Goal: Task Accomplishment & Management: Manage account settings

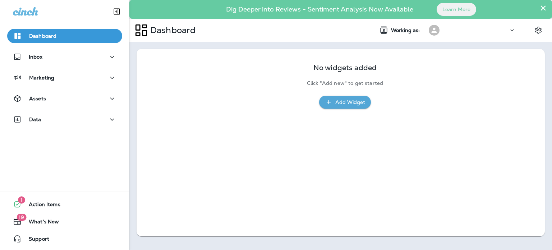
click at [507, 79] on div "No widgets added Click "Add new" to get started Add Widget" at bounding box center [341, 82] width 388 height 52
click at [536, 28] on icon "Settings" at bounding box center [538, 30] width 6 height 7
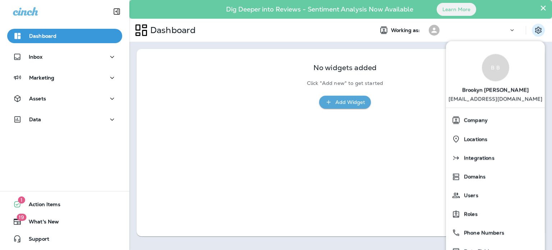
click at [493, 30] on div at bounding box center [476, 30] width 65 height 11
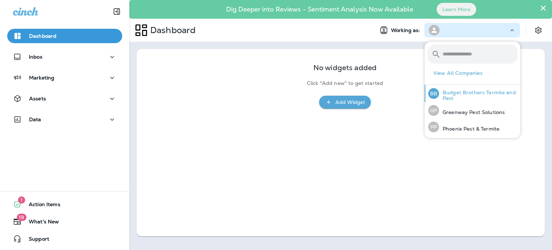
click at [475, 98] on p "Budget Brothers Termite and Pest" at bounding box center [478, 94] width 78 height 11
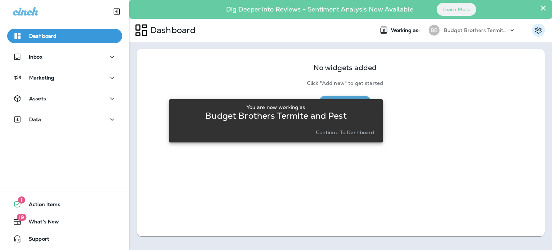
click at [538, 32] on icon "Settings" at bounding box center [538, 30] width 9 height 9
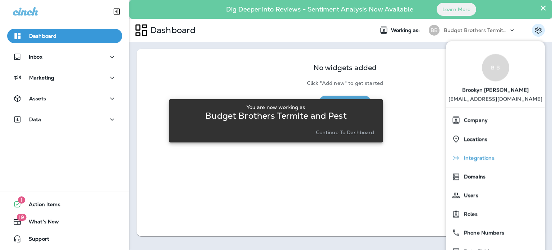
click at [490, 156] on span "Integrations" at bounding box center [477, 158] width 34 height 6
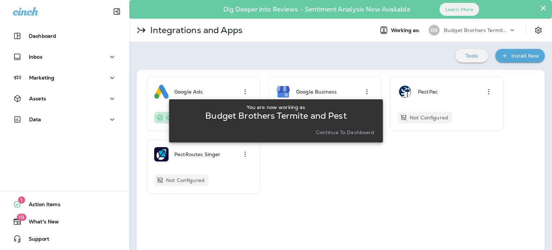
click at [366, 89] on div "You are now working as Budget Brothers Termite and Pest Continue to Dashboard" at bounding box center [276, 120] width 214 height 241
click at [344, 133] on p "Continue to Dashboard" at bounding box center [345, 132] width 59 height 6
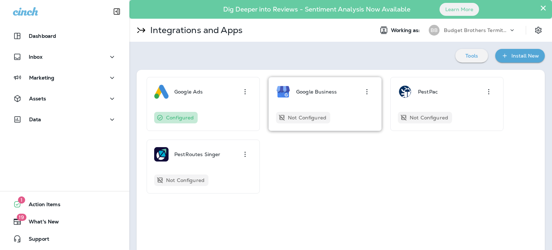
click at [342, 97] on div "Google Business" at bounding box center [325, 91] width 98 height 14
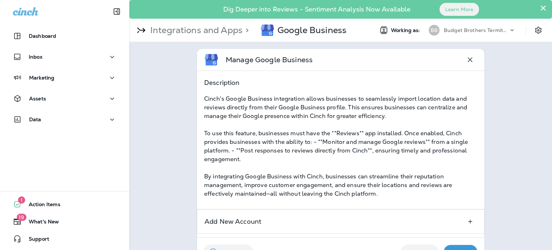
scroll to position [23, 0]
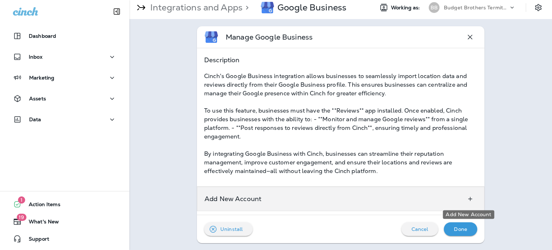
click at [468, 197] on icon "Add New Account" at bounding box center [470, 198] width 4 height 4
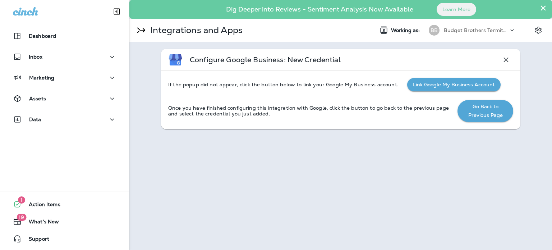
click at [450, 83] on button "Link Google My Business Account" at bounding box center [453, 84] width 93 height 13
click at [445, 85] on button "Link Google My Business Account" at bounding box center [453, 84] width 93 height 13
click at [529, 34] on div "Working as: GP Greenway Pest Solutions" at bounding box center [460, 30] width 184 height 14
click at [542, 29] on icon "Settings" at bounding box center [538, 30] width 9 height 9
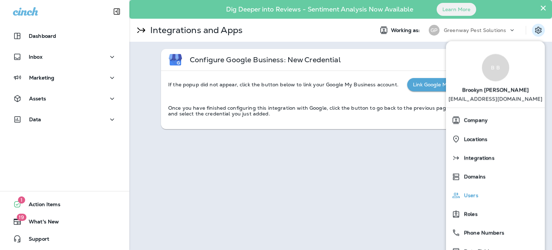
click at [465, 194] on span "Users" at bounding box center [469, 195] width 18 height 6
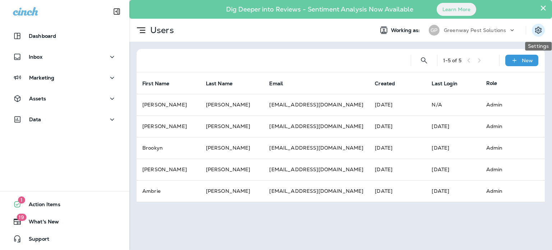
click at [539, 28] on icon "Settings" at bounding box center [538, 30] width 6 height 7
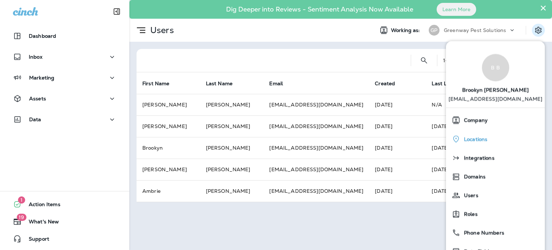
click at [477, 138] on span "Locations" at bounding box center [473, 139] width 27 height 6
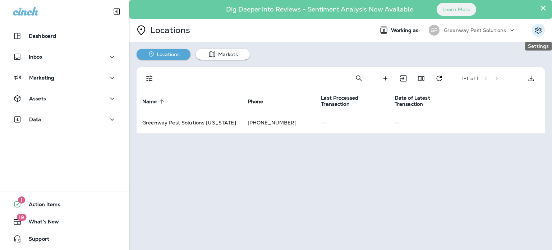
click at [539, 29] on icon "Settings" at bounding box center [538, 30] width 9 height 9
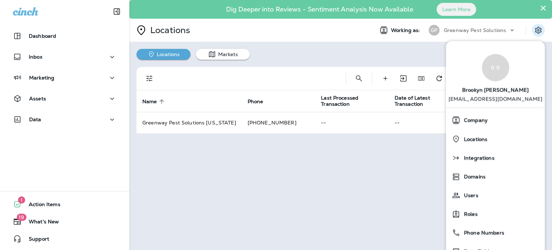
click at [475, 27] on p "Greenway Pest Solutions" at bounding box center [475, 30] width 62 height 6
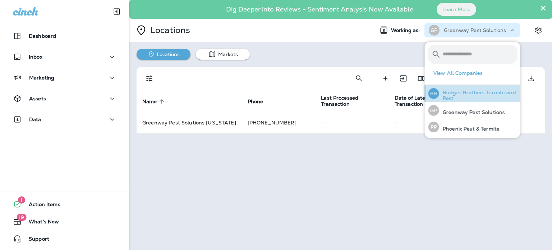
click at [473, 93] on p "Budget Brothers Termite and Pest" at bounding box center [478, 94] width 78 height 11
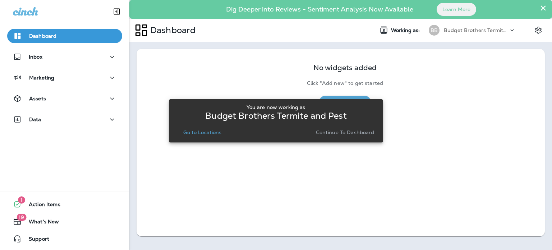
click at [211, 133] on p "Go to Locations" at bounding box center [202, 132] width 38 height 6
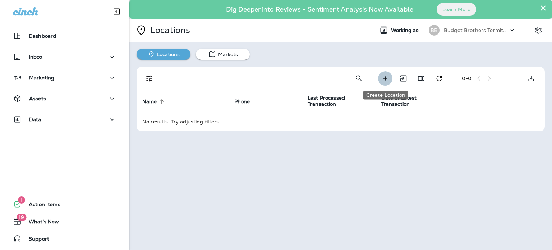
click at [388, 79] on icon "Create Location" at bounding box center [385, 78] width 8 height 7
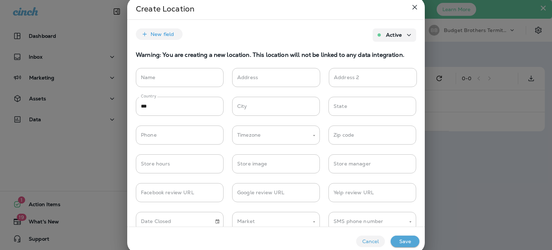
scroll to position [71, 0]
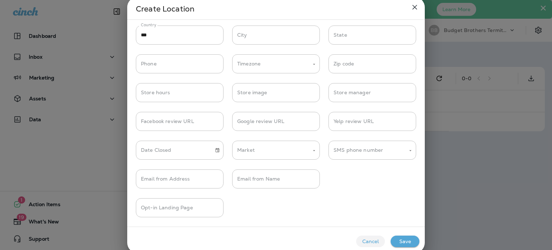
click at [416, 7] on icon "close" at bounding box center [414, 7] width 9 height 9
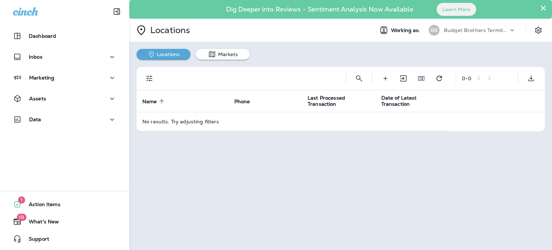
click at [467, 33] on div "Budget Brothers Termite and Pest" at bounding box center [476, 30] width 65 height 11
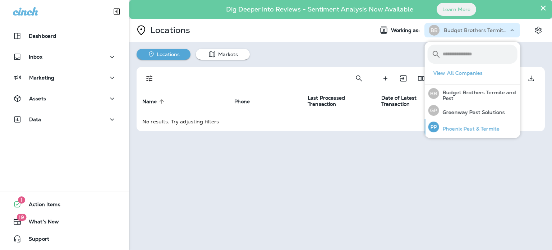
click at [466, 131] on p "Phoenix Pest & Termite" at bounding box center [469, 129] width 60 height 6
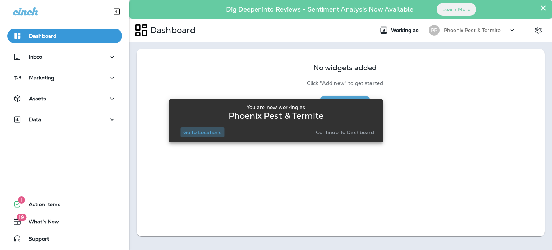
click at [205, 134] on p "Go to Locations" at bounding box center [202, 132] width 38 height 6
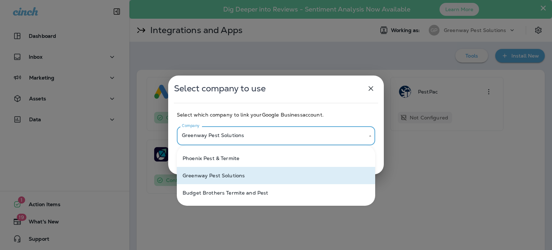
click at [312, 0] on body "**********" at bounding box center [276, 0] width 552 height 0
click at [250, 192] on p "Budget Brothers Termite and Pest" at bounding box center [224, 193] width 85 height 6
type input "**********"
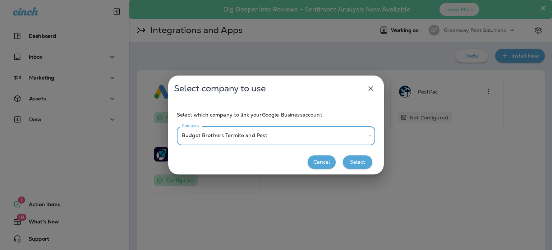
click at [353, 162] on button "Select" at bounding box center [357, 161] width 29 height 13
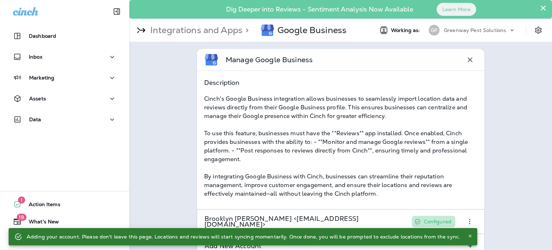
scroll to position [47, 0]
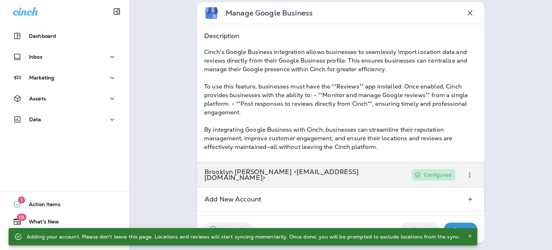
click at [327, 170] on p "Brooklyn Bott <brooklyn@polarispestgroup.com>" at bounding box center [304, 174] width 200 height 11
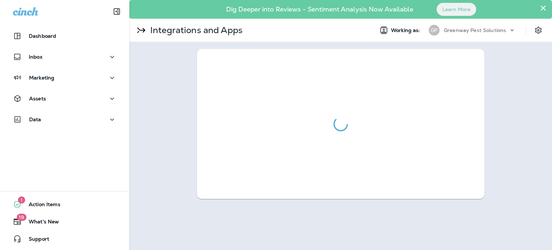
click at [519, 118] on div at bounding box center [340, 124] width 422 height 164
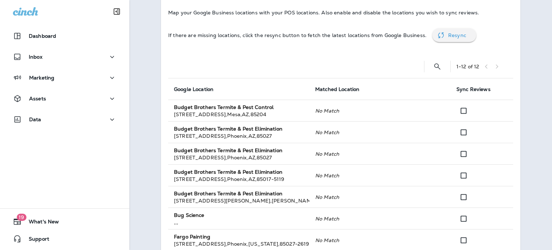
scroll to position [117, 0]
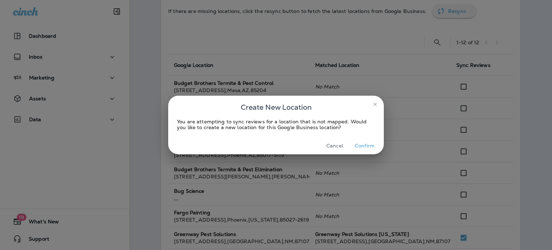
click at [368, 142] on button "Confirm" at bounding box center [364, 145] width 27 height 11
click at [366, 141] on button "Confirm" at bounding box center [364, 145] width 27 height 11
click at [368, 147] on button "Confirm" at bounding box center [364, 145] width 27 height 11
click at [366, 145] on button "Confirm" at bounding box center [364, 145] width 27 height 11
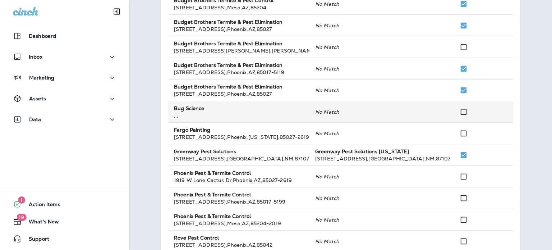
scroll to position [256, 0]
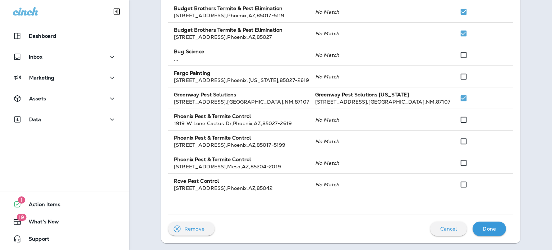
click at [491, 230] on p "Done" at bounding box center [488, 229] width 13 height 6
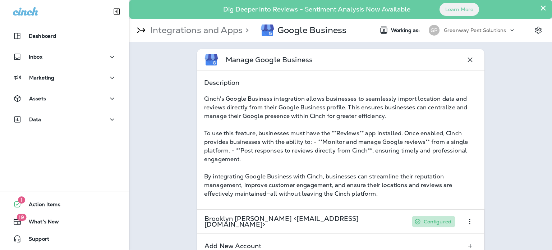
scroll to position [47, 0]
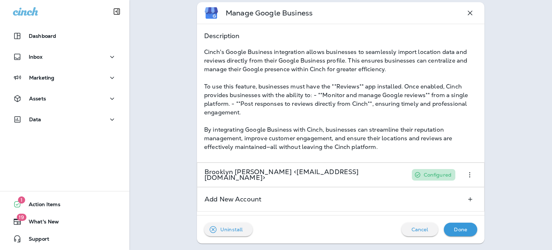
click at [466, 234] on button "Done" at bounding box center [460, 229] width 33 height 14
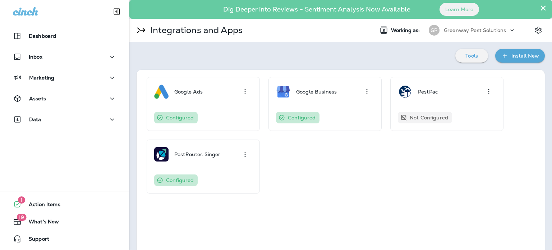
click at [464, 27] on div "Greenway Pest Solutions" at bounding box center [476, 30] width 65 height 11
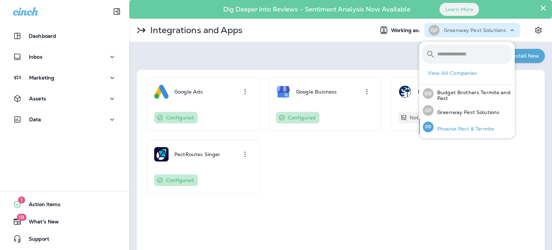
click at [477, 128] on p "Phoenix Pest & Termite" at bounding box center [463, 129] width 60 height 6
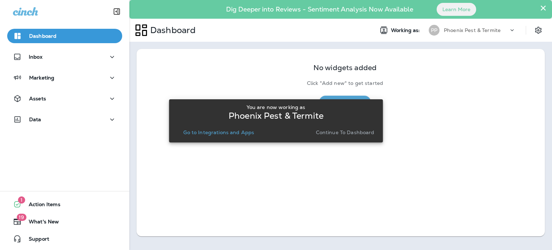
click at [213, 132] on p "Go to Integrations and Apps" at bounding box center [218, 132] width 71 height 6
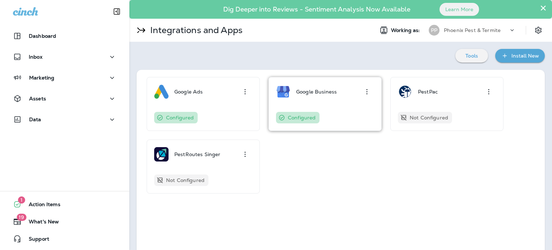
click at [342, 106] on div "Google Business Configured" at bounding box center [325, 103] width 98 height 39
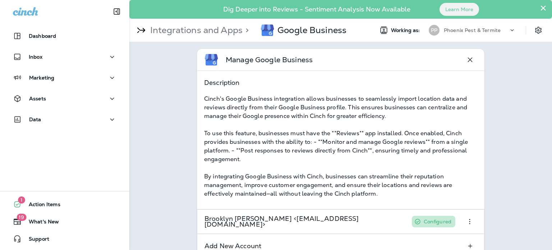
scroll to position [47, 0]
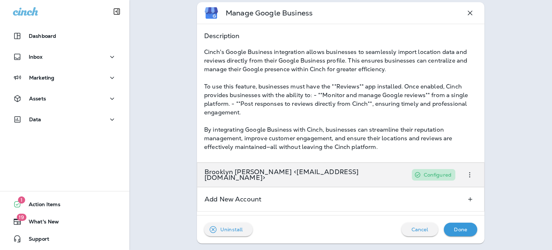
click at [339, 174] on p "Brooklyn [PERSON_NAME] <[EMAIL_ADDRESS][DOMAIN_NAME]>" at bounding box center [304, 174] width 200 height 11
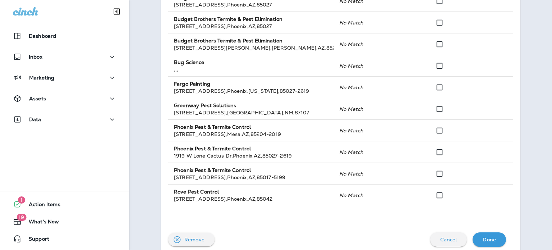
scroll to position [246, 0]
click at [532, 83] on div "Configure Google Business : Brooklyn Bott <brooklyn@polarispestgroup.com> Confi…" at bounding box center [340, 27] width 422 height 465
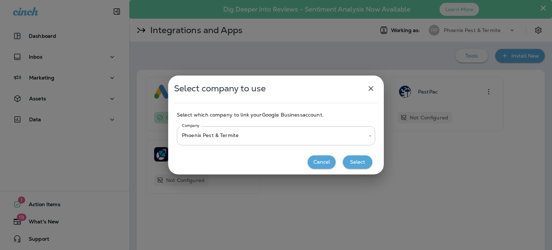
click at [365, 162] on button "Select" at bounding box center [357, 161] width 29 height 13
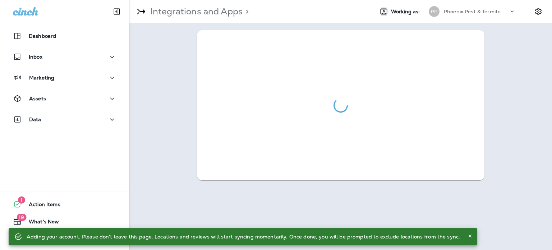
click at [334, 115] on div at bounding box center [340, 105] width 287 height 150
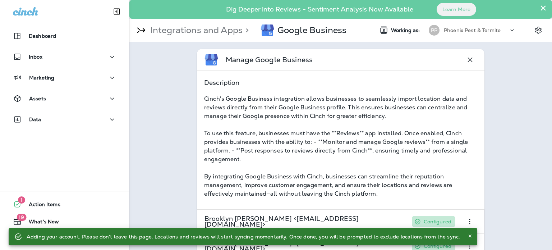
scroll to position [71, 0]
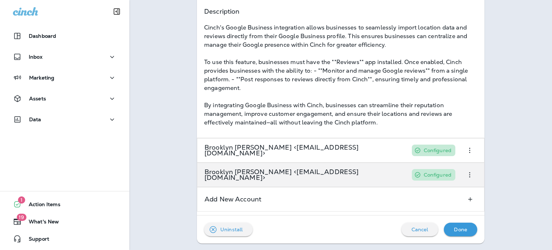
click at [321, 178] on div "Brooklyn [PERSON_NAME] <[EMAIL_ADDRESS][DOMAIN_NAME]>" at bounding box center [304, 174] width 200 height 11
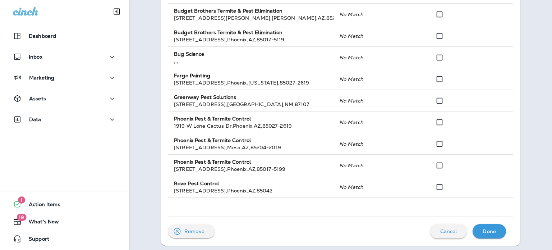
scroll to position [256, 0]
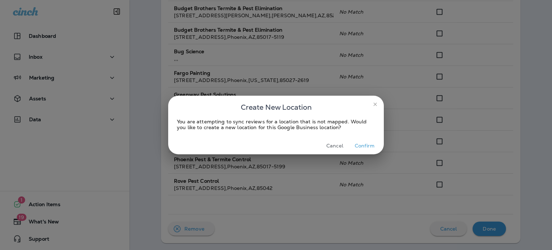
click at [363, 148] on button "Confirm" at bounding box center [364, 145] width 27 height 11
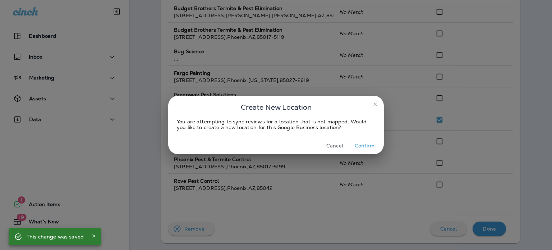
click at [369, 145] on button "Confirm" at bounding box center [364, 145] width 27 height 11
click at [361, 145] on button "Confirm" at bounding box center [364, 145] width 27 height 11
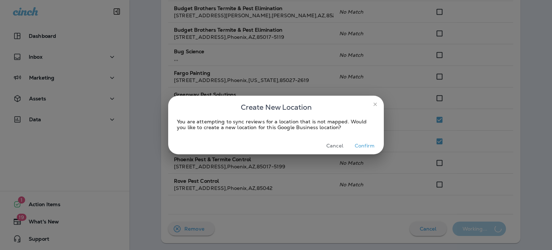
click at [370, 145] on button "Confirm" at bounding box center [364, 145] width 27 height 11
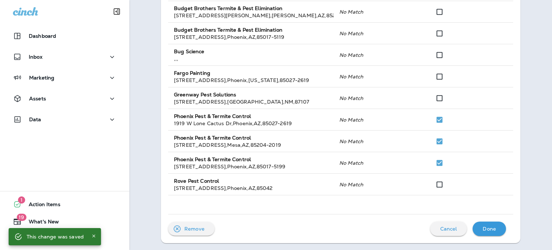
click at [491, 224] on div "Done" at bounding box center [489, 228] width 22 height 10
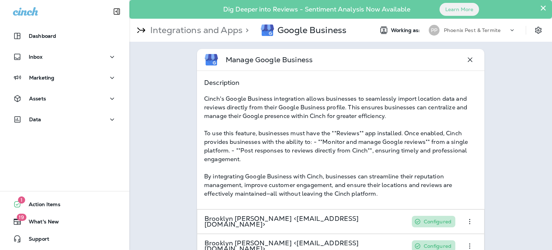
click at [464, 28] on p "Phoenix Pest & Termite" at bounding box center [472, 30] width 57 height 6
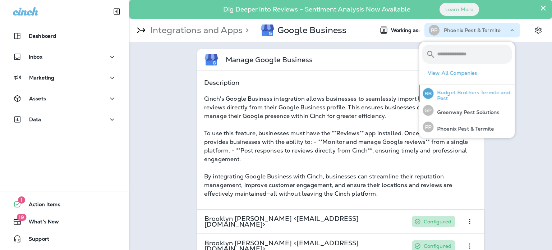
click at [459, 91] on p "Budget Brothers Termite and Pest" at bounding box center [472, 94] width 78 height 11
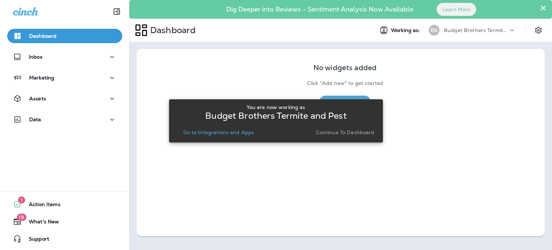
click at [231, 131] on p "Go to Integrations and Apps" at bounding box center [218, 132] width 71 height 6
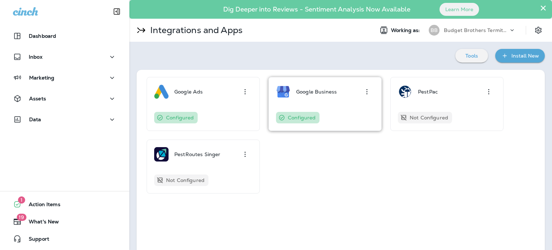
click at [322, 100] on div "Google Business Configured" at bounding box center [325, 103] width 98 height 39
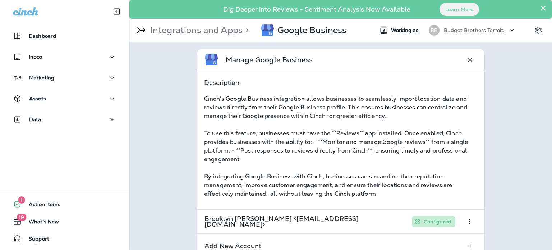
scroll to position [47, 0]
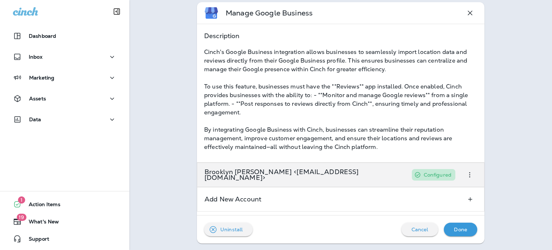
click at [330, 174] on p "Brooklyn Bott <brooklyn@polarispestgroup.com>" at bounding box center [304, 174] width 200 height 11
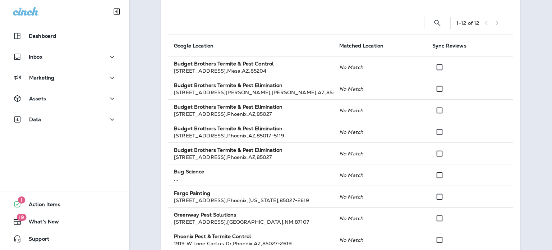
scroll to position [136, 0]
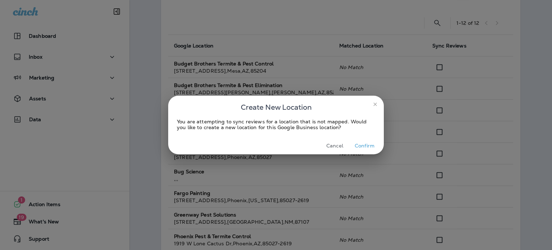
click at [361, 147] on button "Confirm" at bounding box center [364, 145] width 27 height 11
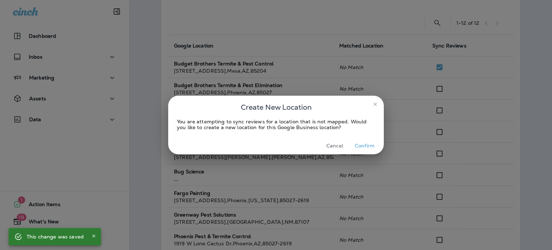
click at [353, 141] on button "Confirm" at bounding box center [364, 145] width 27 height 11
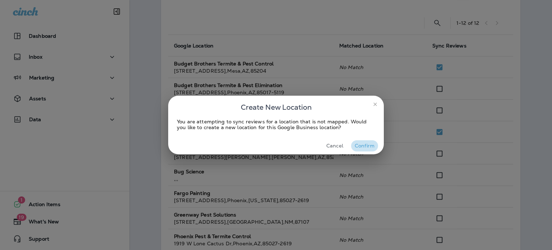
click at [363, 146] on button "Confirm" at bounding box center [364, 145] width 27 height 11
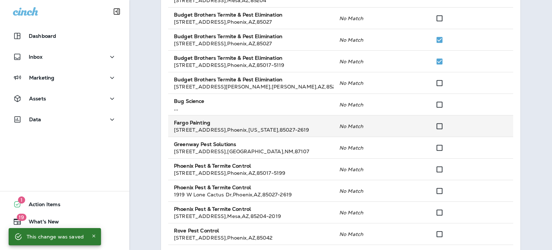
scroll to position [256, 0]
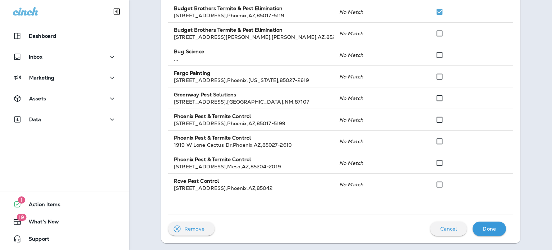
click at [488, 231] on p "Done" at bounding box center [488, 229] width 13 height 6
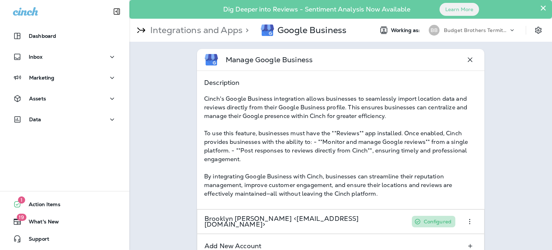
scroll to position [47, 0]
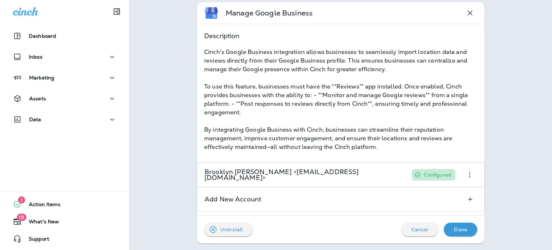
click at [459, 230] on p "Done" at bounding box center [460, 229] width 13 height 6
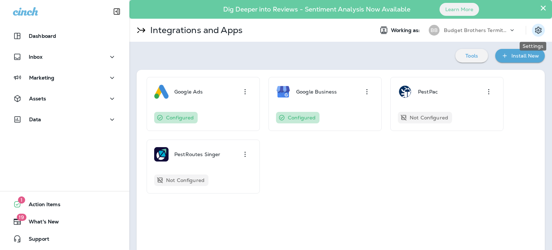
click at [535, 28] on icon "Settings" at bounding box center [538, 30] width 6 height 7
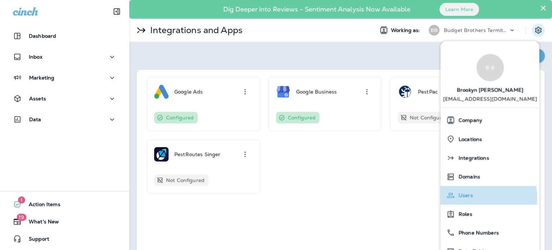
click at [465, 199] on div "Users" at bounding box center [489, 195] width 93 height 14
